Goal: Information Seeking & Learning: Learn about a topic

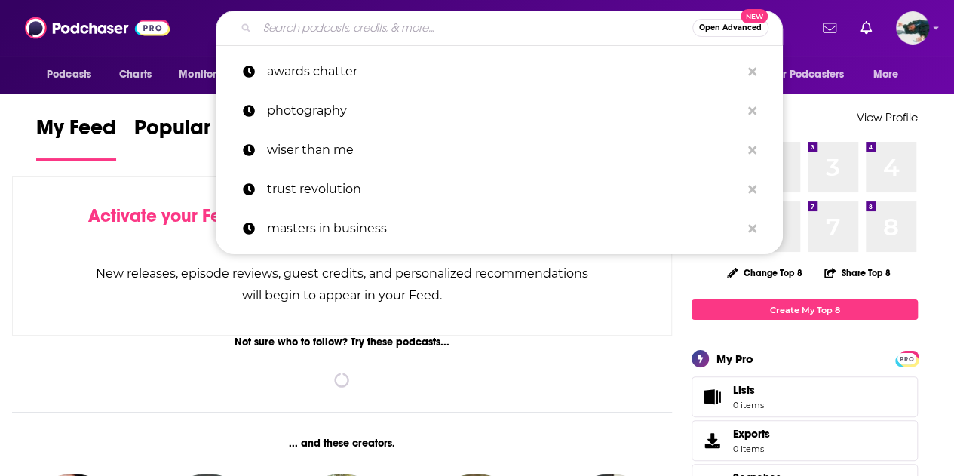
click at [400, 29] on input "Search podcasts, credits, & more..." at bounding box center [474, 28] width 435 height 24
paste input "Cracks in Postmodernity"
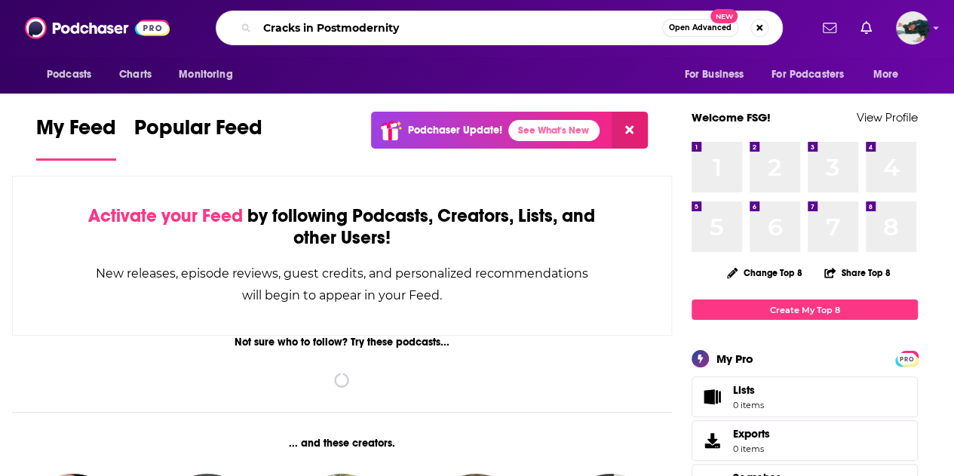
type input "Cracks in Postmodernity"
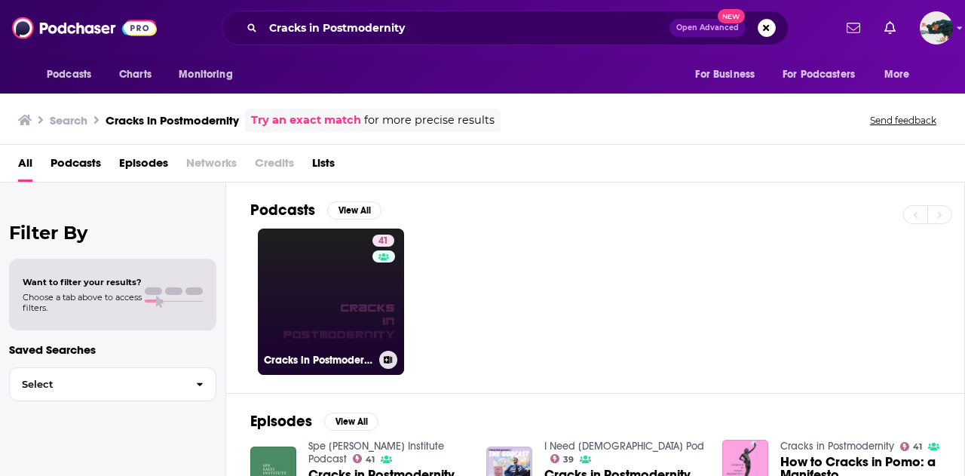
click at [304, 309] on link "41 Cracks in Postmodernity" at bounding box center [331, 302] width 146 height 146
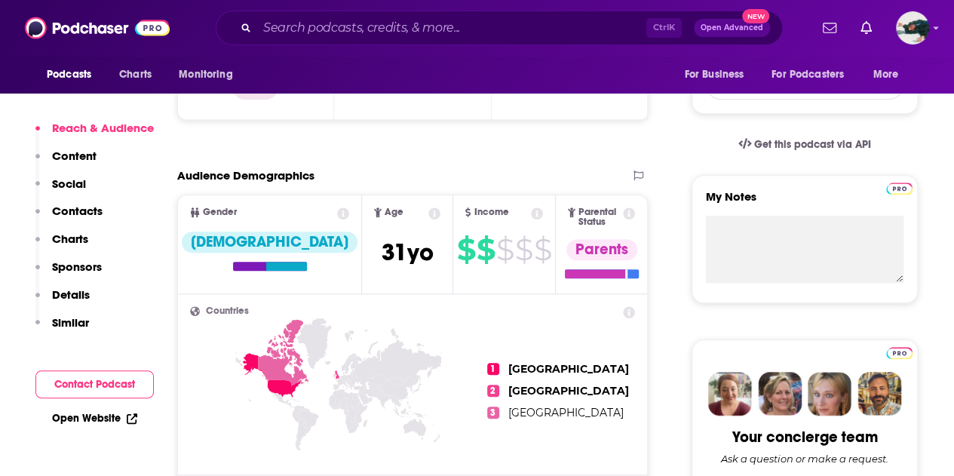
scroll to position [442, 0]
